Goal: Transaction & Acquisition: Book appointment/travel/reservation

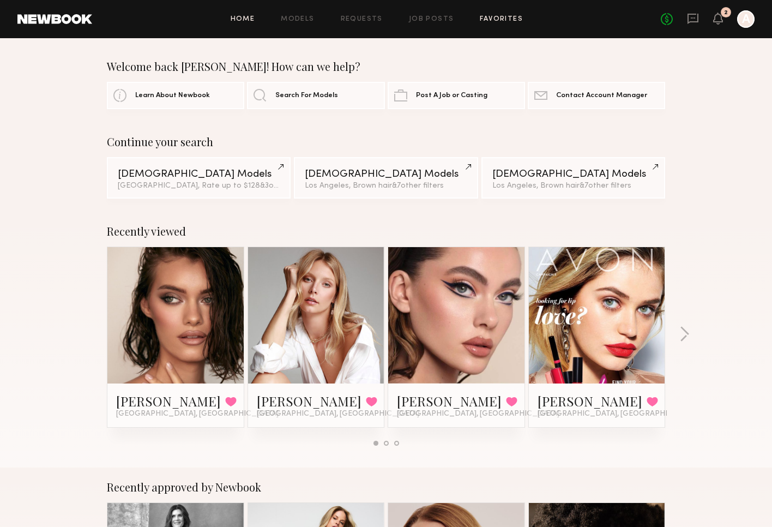
click at [501, 19] on link "Favorites" at bounding box center [501, 19] width 43 height 7
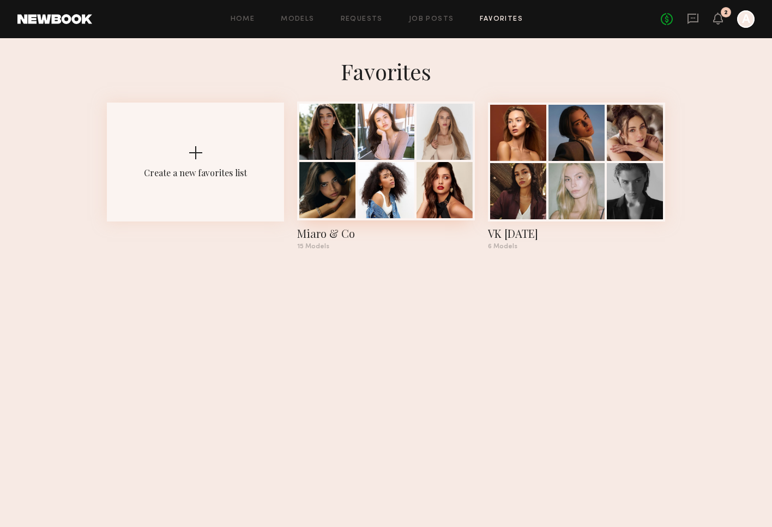
click at [382, 165] on div at bounding box center [386, 190] width 56 height 56
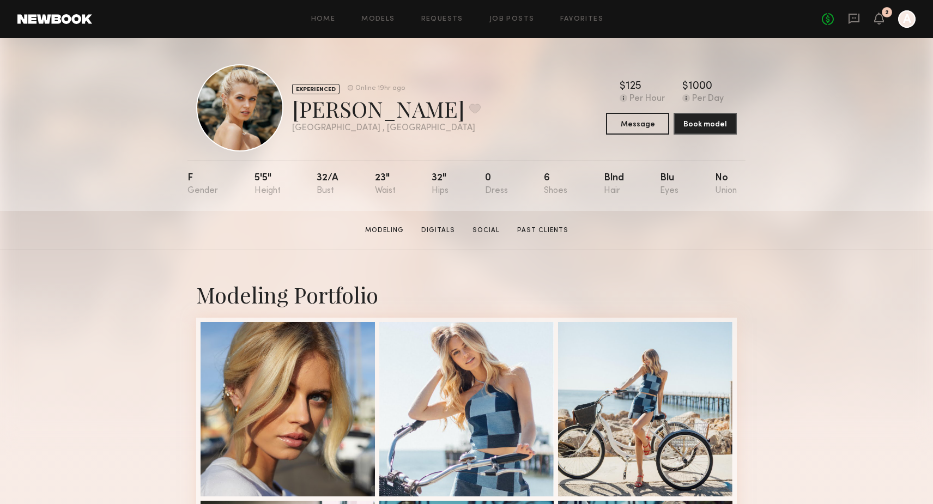
click at [328, 119] on div "Mallory A. Favorite" at bounding box center [386, 108] width 189 height 29
click at [245, 113] on div at bounding box center [239, 107] width 87 height 87
click at [387, 231] on link "Modeling" at bounding box center [384, 231] width 47 height 10
click at [486, 227] on link "Social" at bounding box center [486, 231] width 36 height 10
click at [701, 124] on button "Book model" at bounding box center [705, 123] width 63 height 22
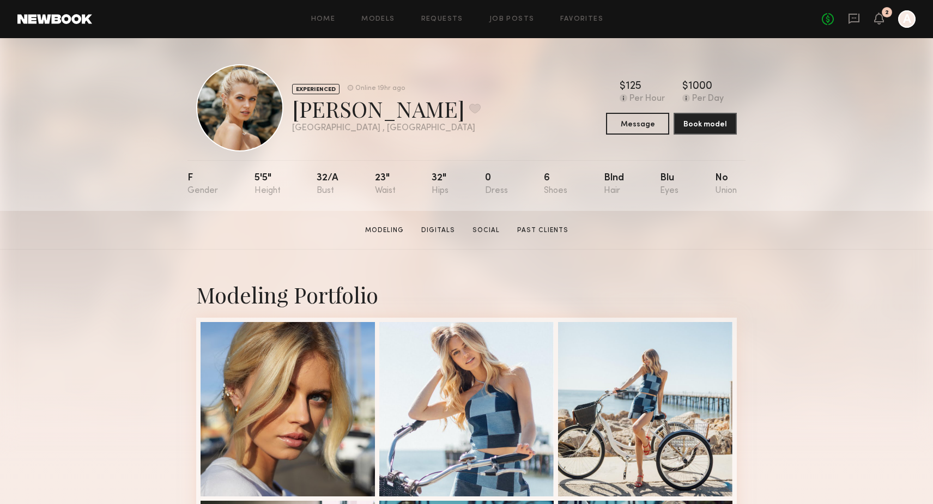
click at [245, 112] on div at bounding box center [239, 107] width 87 height 87
click at [338, 111] on div "Mallory A. Favorite" at bounding box center [386, 108] width 189 height 29
click at [469, 110] on button at bounding box center [474, 109] width 11 height 10
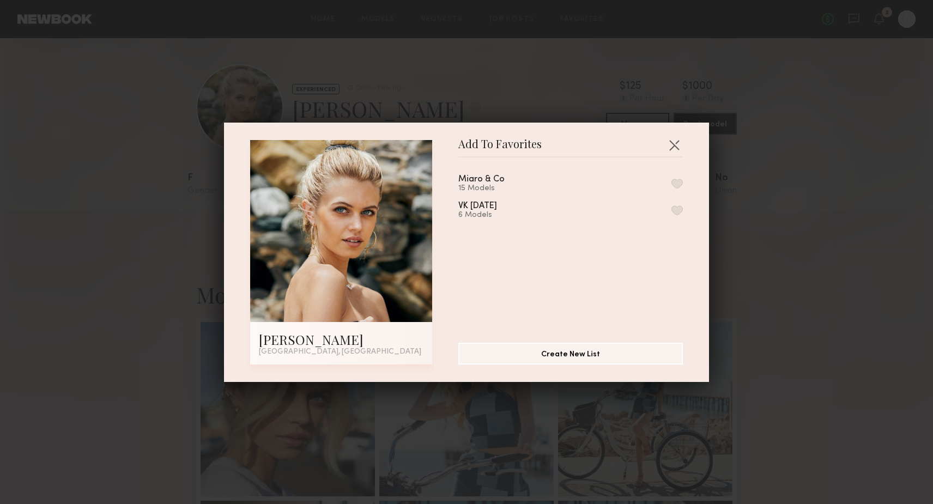
click at [680, 182] on button "button" at bounding box center [677, 184] width 11 height 10
click at [676, 146] on button "button" at bounding box center [674, 144] width 17 height 17
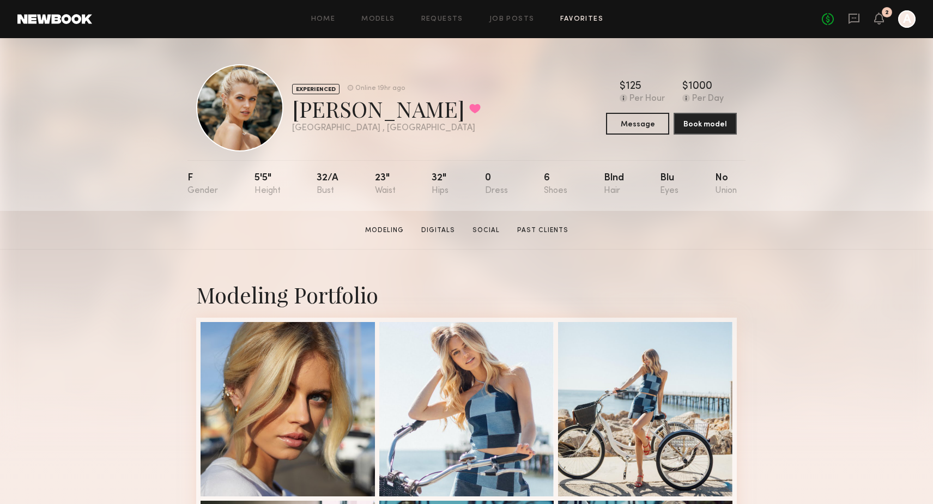
click at [579, 20] on link "Favorites" at bounding box center [581, 19] width 43 height 7
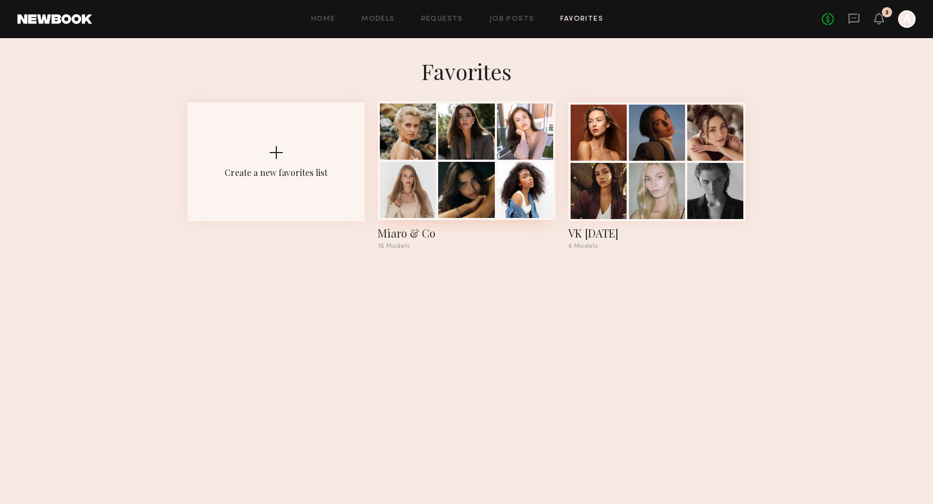
click at [454, 167] on div at bounding box center [466, 190] width 56 height 56
